Goal: Information Seeking & Learning: Understand process/instructions

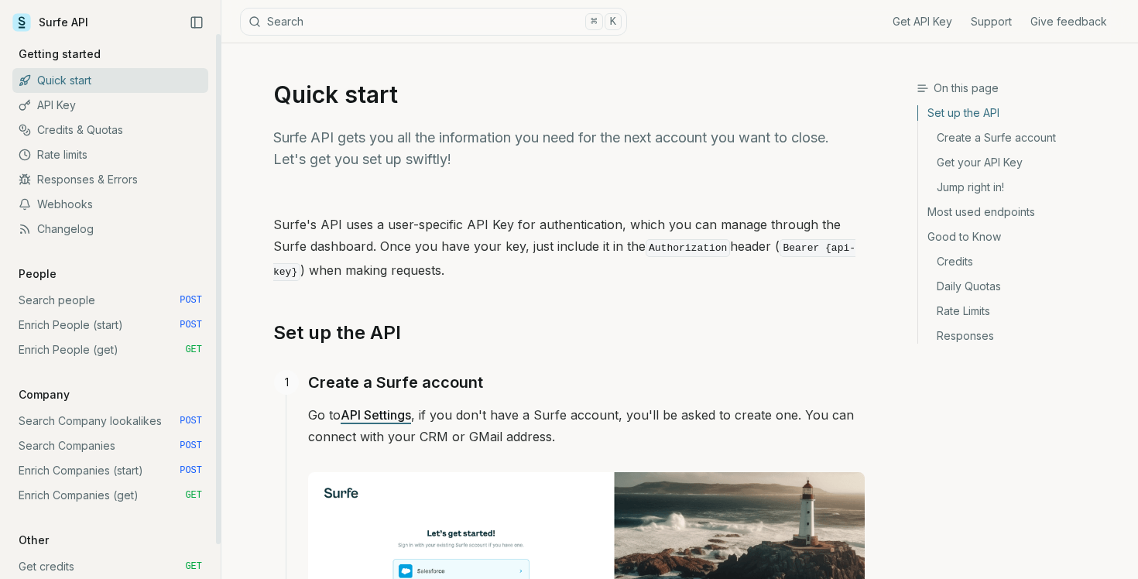
click at [131, 111] on link "API Key" at bounding box center [110, 105] width 196 height 25
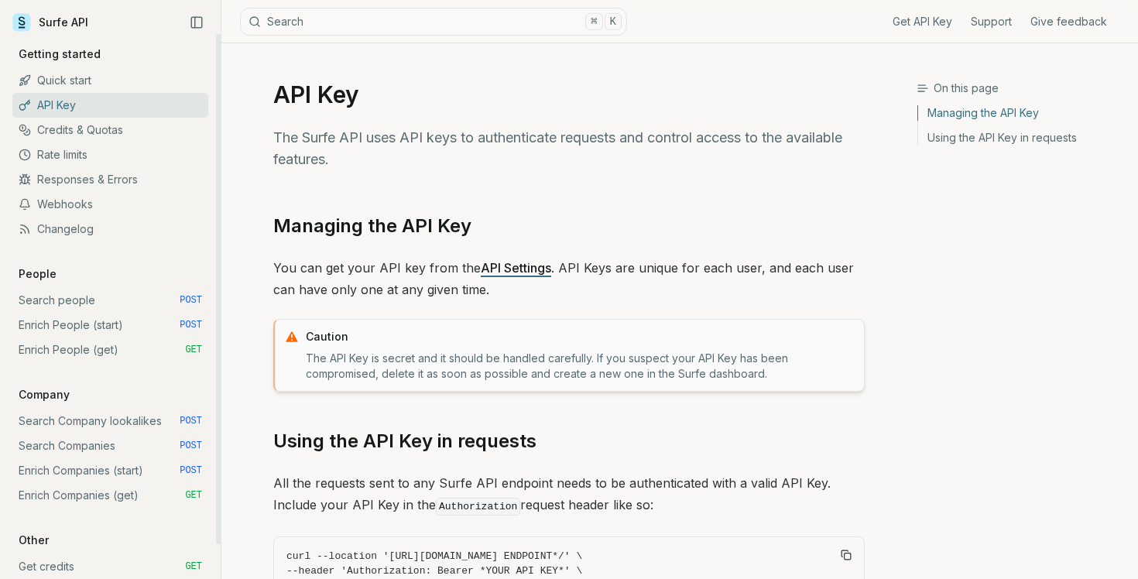
click at [116, 75] on link "Quick start" at bounding box center [110, 80] width 196 height 25
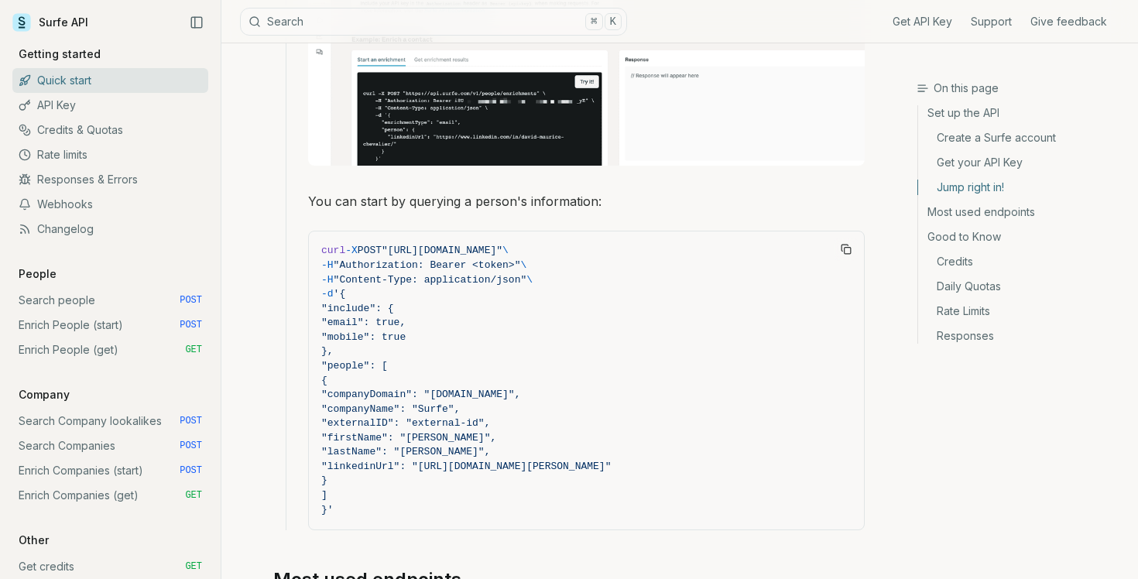
scroll to position [1343, 0]
click at [80, 306] on link "Search people POST" at bounding box center [110, 300] width 196 height 25
